Goal: Navigation & Orientation: Find specific page/section

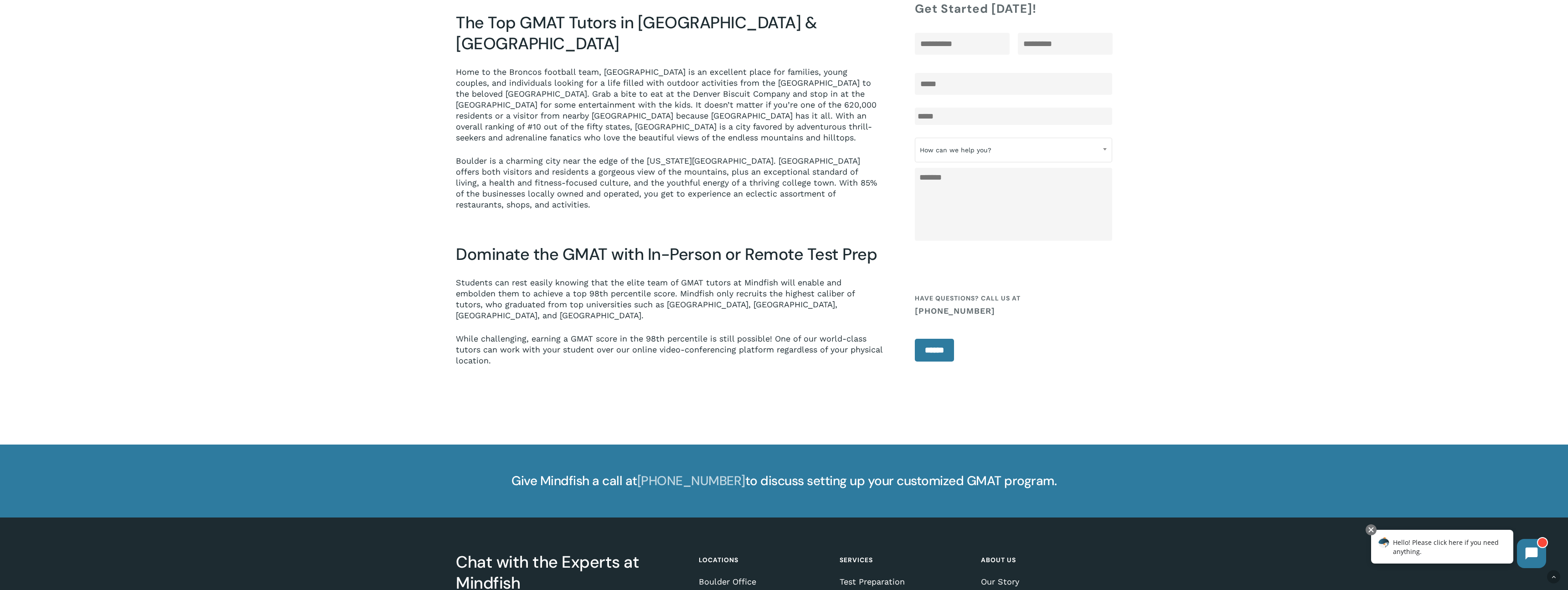
scroll to position [1083, 0]
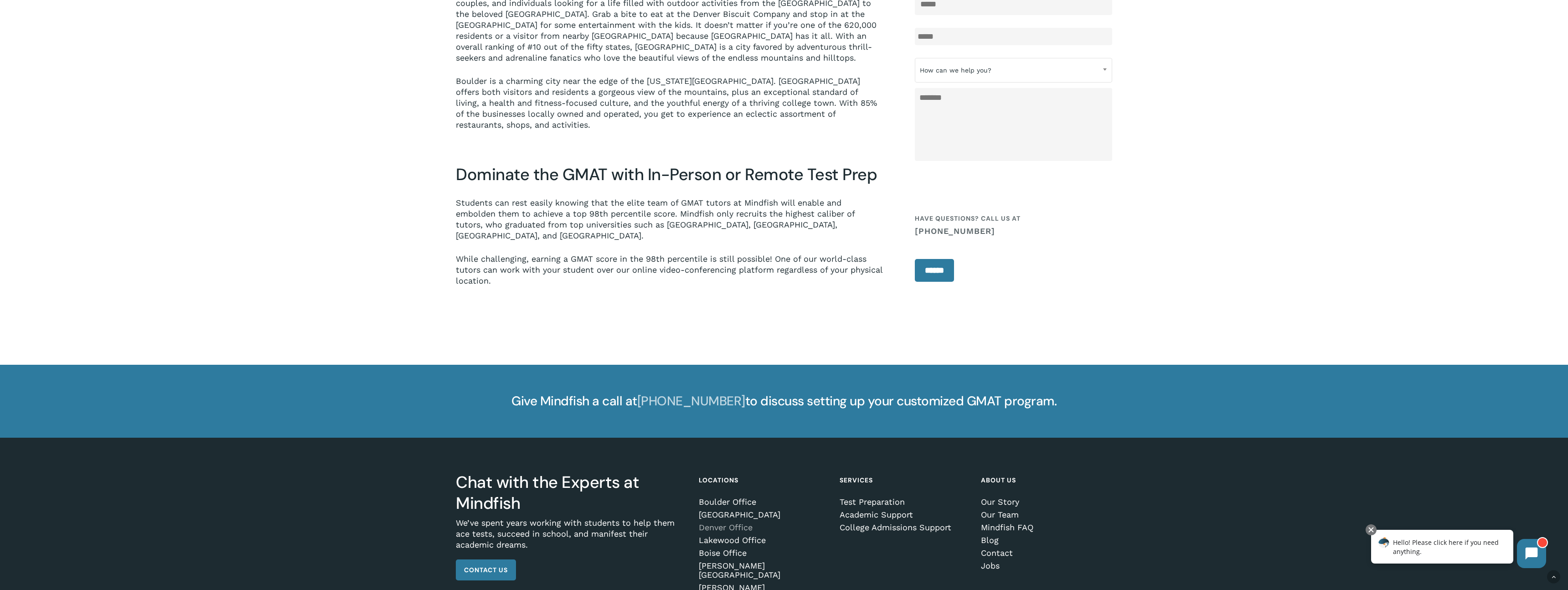
click at [730, 523] on link "Denver Office" at bounding box center [763, 527] width 128 height 9
